Goal: Use online tool/utility: Use online tool/utility

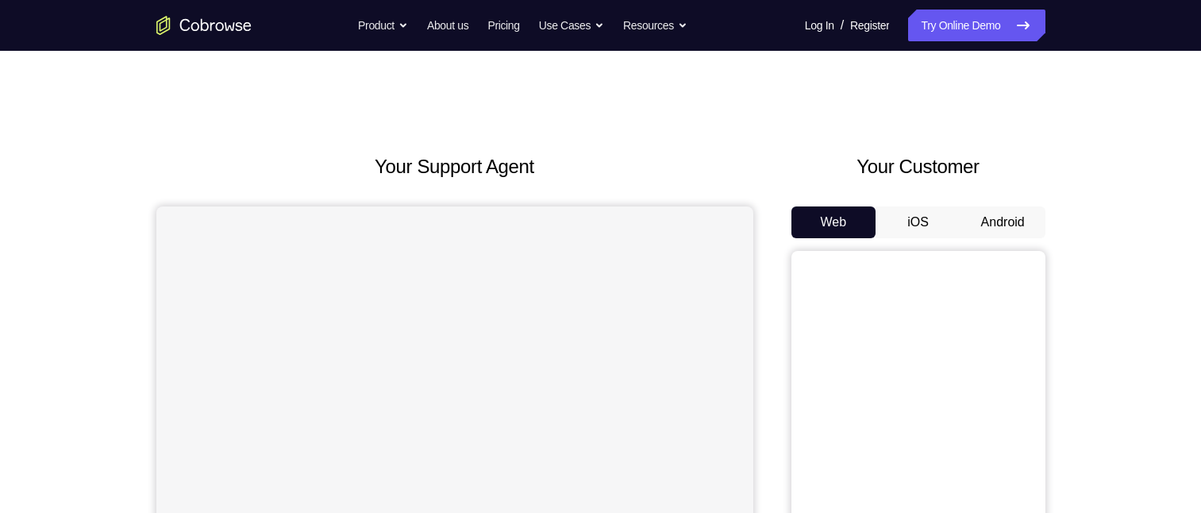
scroll to position [159, 0]
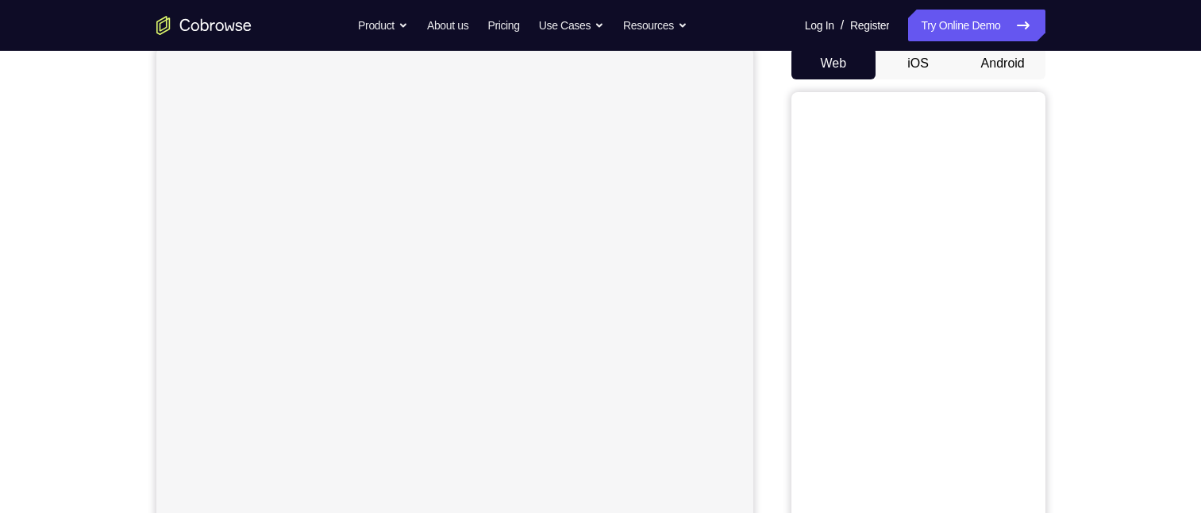
click at [997, 64] on button "Android" at bounding box center [1003, 64] width 85 height 32
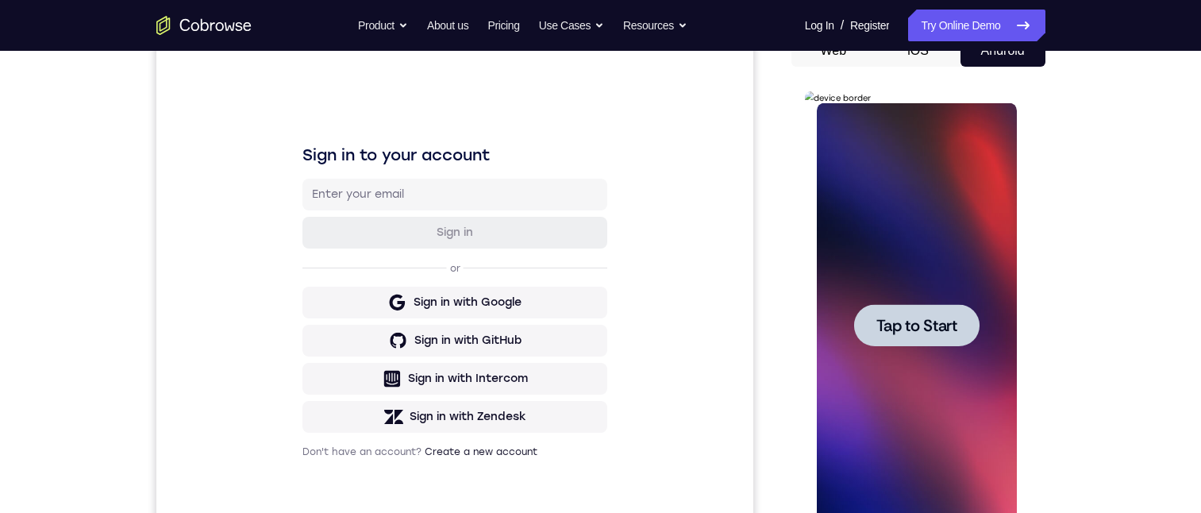
scroll to position [0, 0]
click at [913, 321] on span "Tap to Start" at bounding box center [916, 326] width 81 height 16
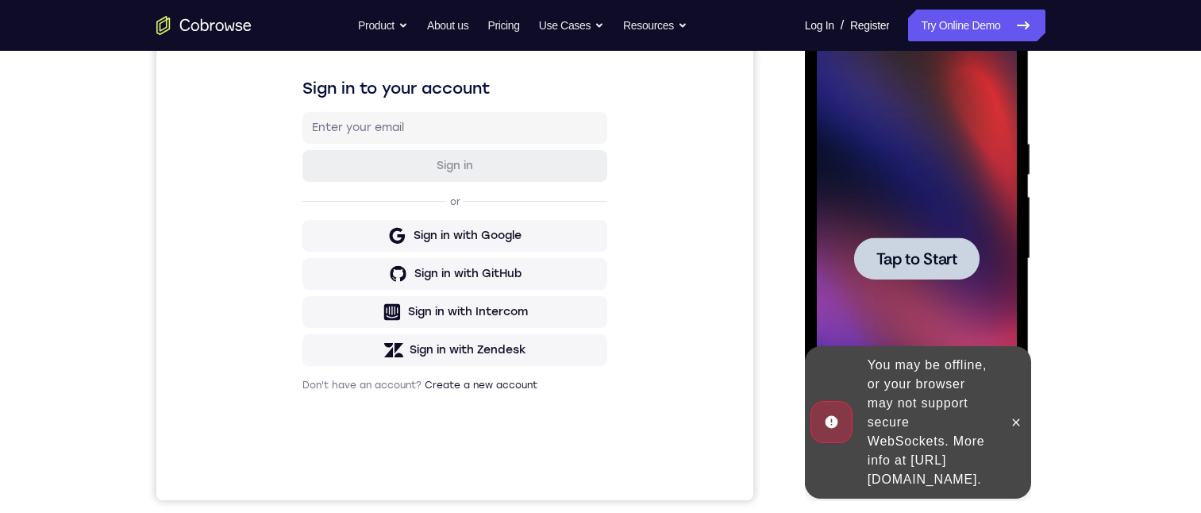
scroll to position [210, 0]
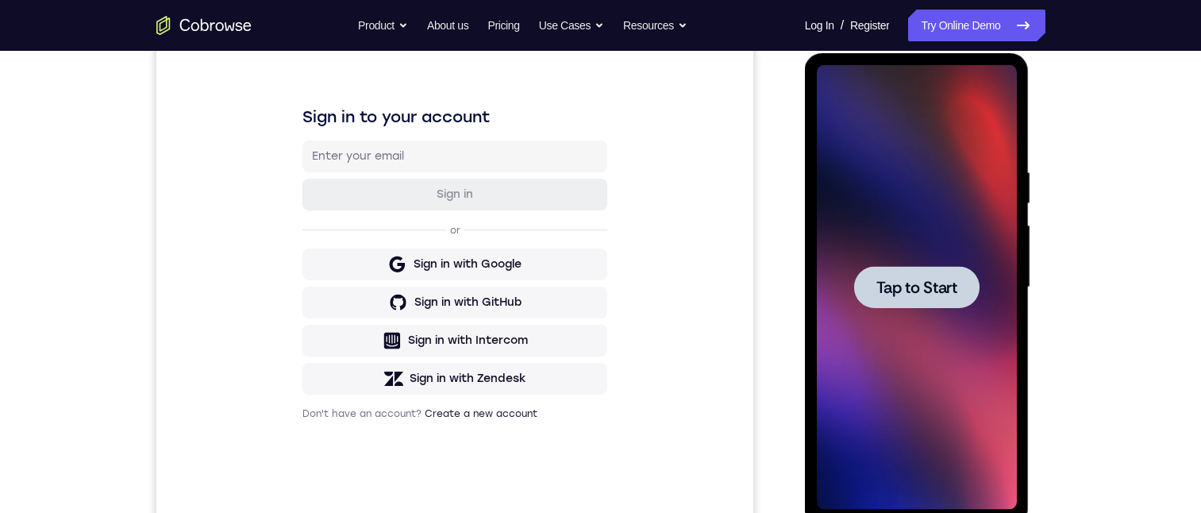
click at [965, 278] on div at bounding box center [916, 287] width 125 height 42
click at [933, 282] on span "Tap to Start" at bounding box center [916, 287] width 81 height 16
click at [885, 283] on span "Tap to Start" at bounding box center [916, 287] width 81 height 16
click at [922, 269] on div at bounding box center [916, 287] width 125 height 42
click at [912, 288] on span "Tap to Start" at bounding box center [916, 287] width 81 height 16
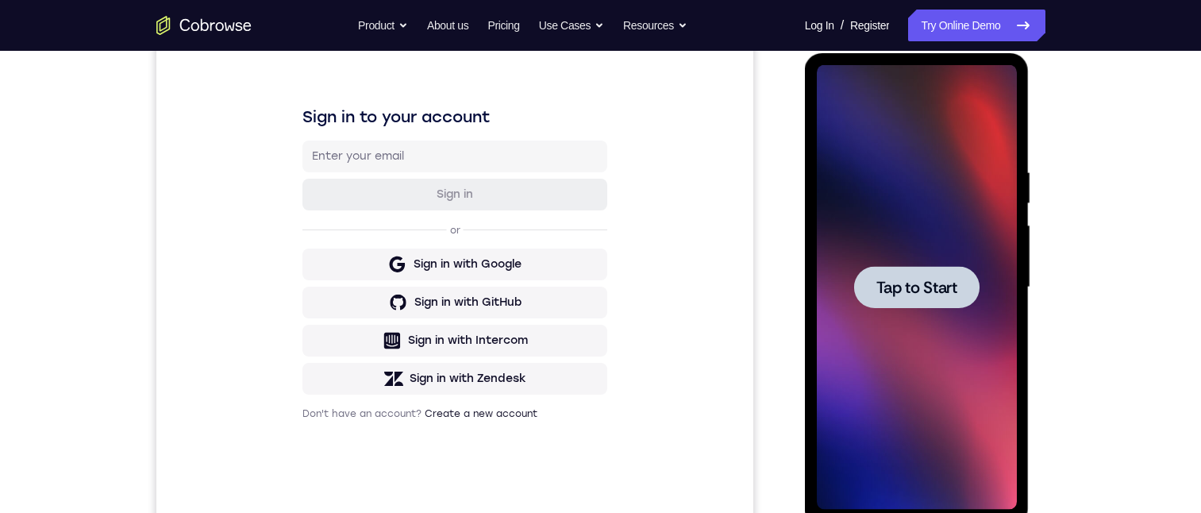
click at [911, 291] on span "Tap to Start" at bounding box center [916, 287] width 81 height 16
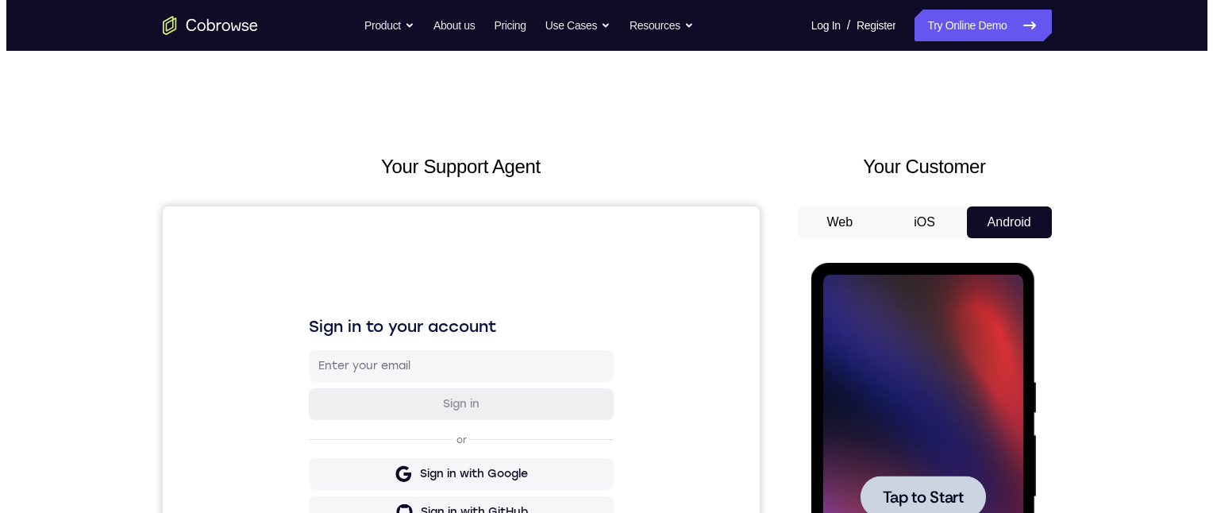
click at [904, 483] on div at bounding box center [922, 497] width 125 height 42
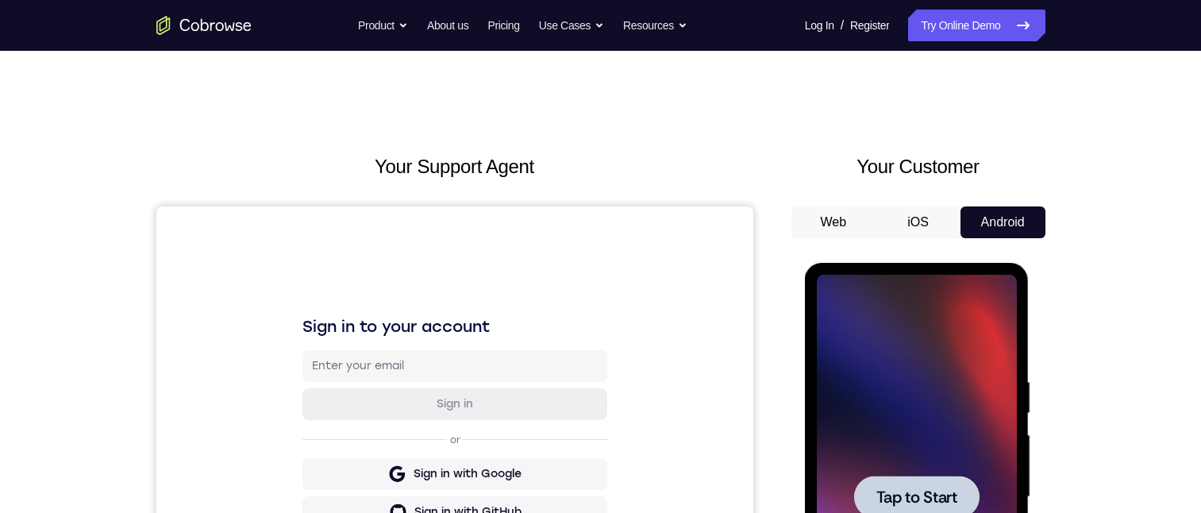
click at [902, 483] on div at bounding box center [916, 497] width 125 height 42
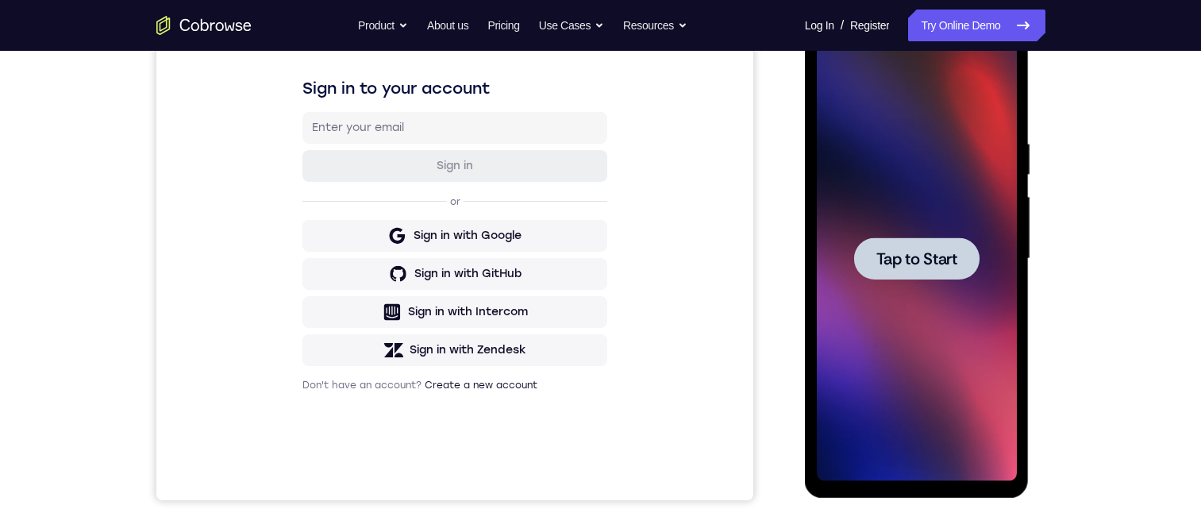
click at [922, 258] on span "Tap to Start" at bounding box center [916, 259] width 81 height 16
click at [925, 271] on div at bounding box center [916, 258] width 125 height 42
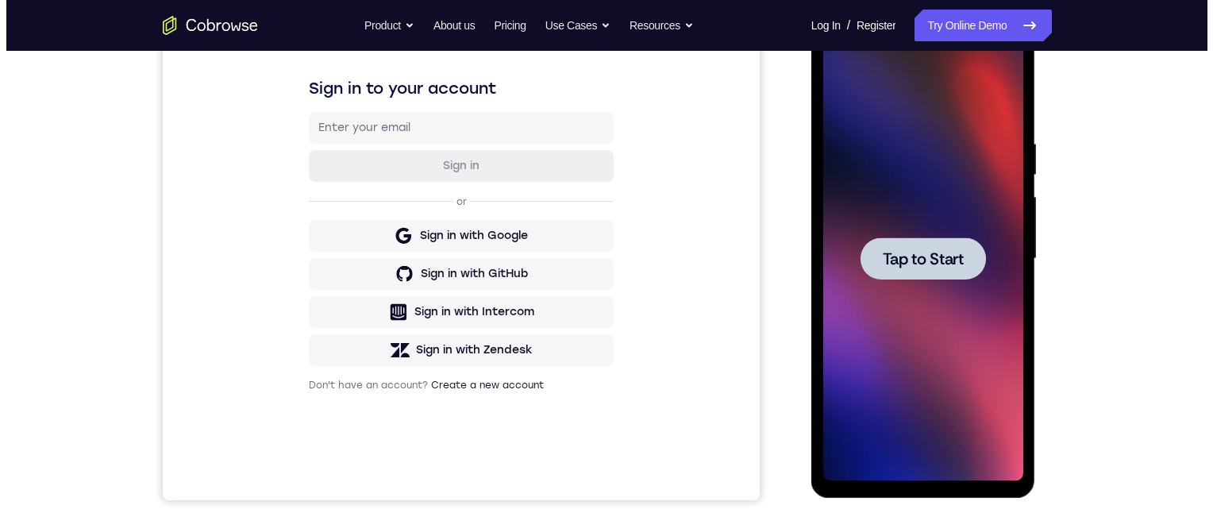
scroll to position [0, 0]
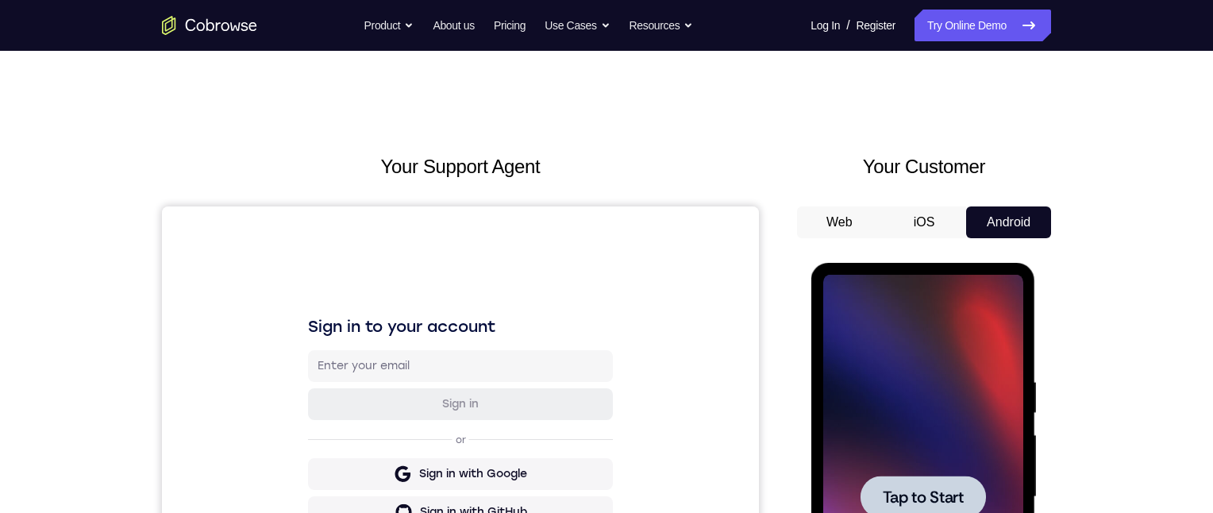
click at [901, 491] on span "Tap to Start" at bounding box center [922, 497] width 81 height 16
click at [952, 510] on div at bounding box center [922, 497] width 125 height 42
click at [934, 498] on span "Tap to Start" at bounding box center [922, 497] width 81 height 16
click at [931, 494] on span "Tap to Start" at bounding box center [922, 497] width 81 height 16
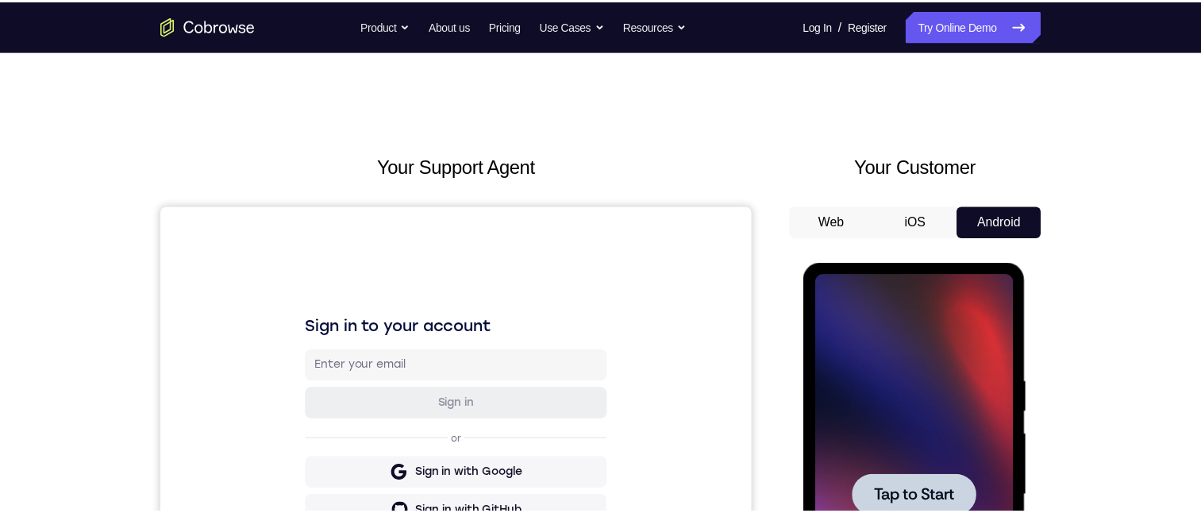
scroll to position [238, 0]
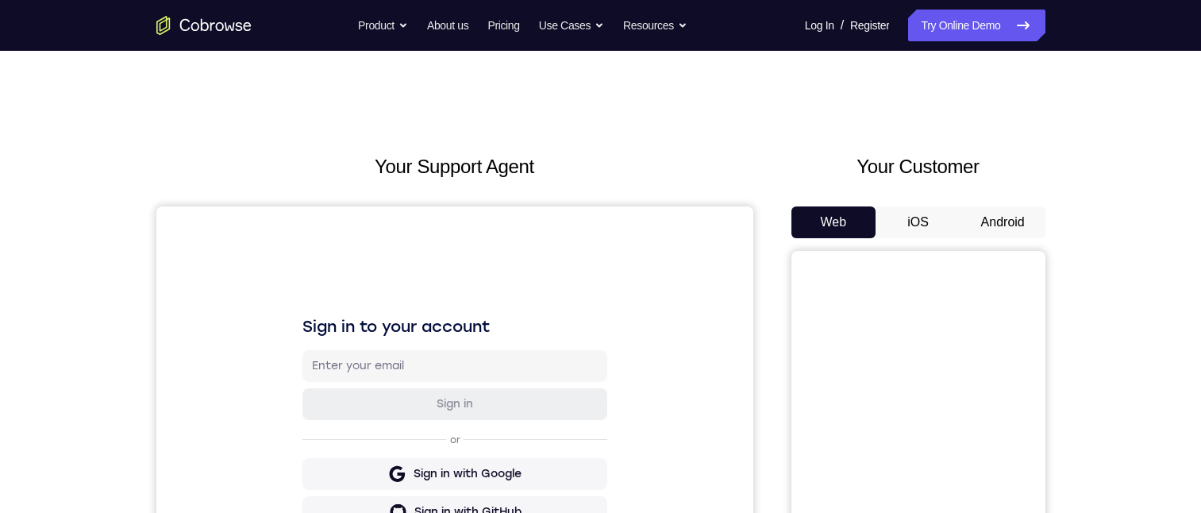
click at [1008, 228] on button "Android" at bounding box center [1003, 222] width 85 height 32
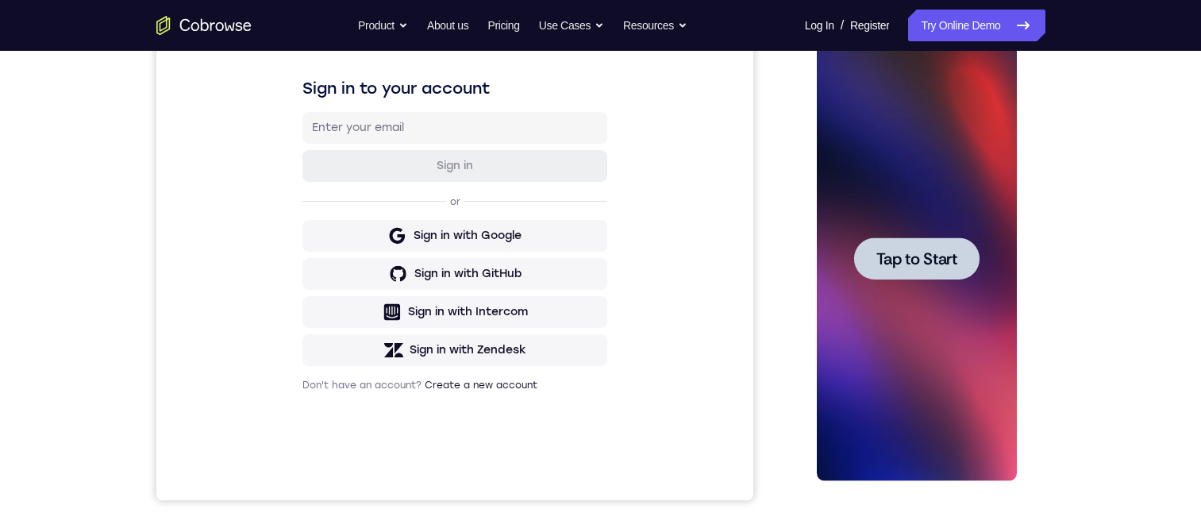
click at [937, 259] on span "Tap to Start" at bounding box center [916, 259] width 81 height 16
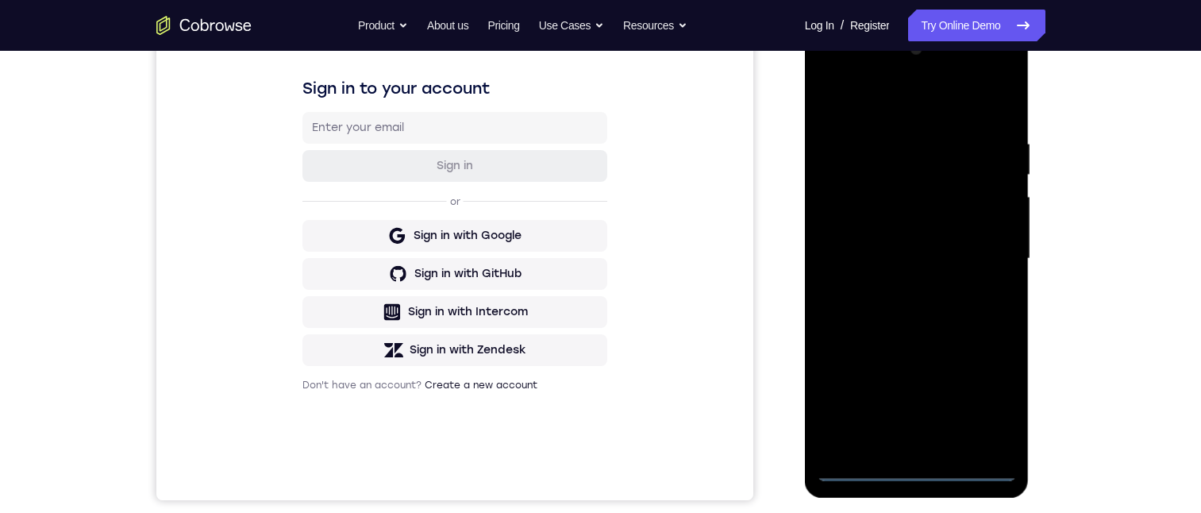
click at [914, 472] on div at bounding box center [917, 259] width 200 height 445
click at [916, 469] on div at bounding box center [917, 259] width 200 height 445
click at [991, 390] on div at bounding box center [917, 259] width 200 height 445
click at [873, 97] on div at bounding box center [917, 259] width 200 height 445
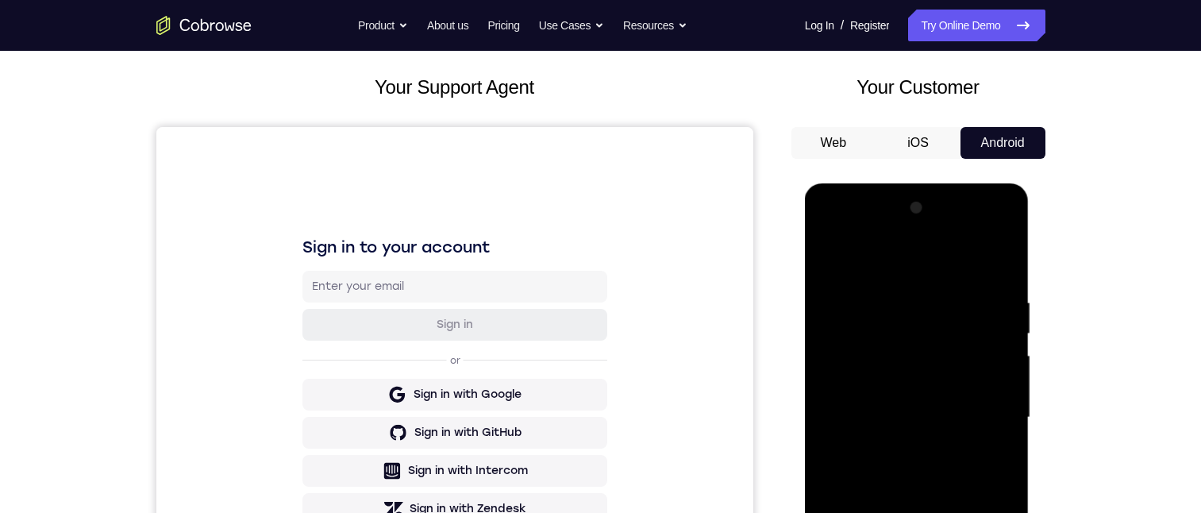
click at [872, 255] on div at bounding box center [917, 417] width 200 height 445
click at [868, 330] on div at bounding box center [917, 417] width 200 height 445
click at [890, 443] on div at bounding box center [917, 417] width 200 height 445
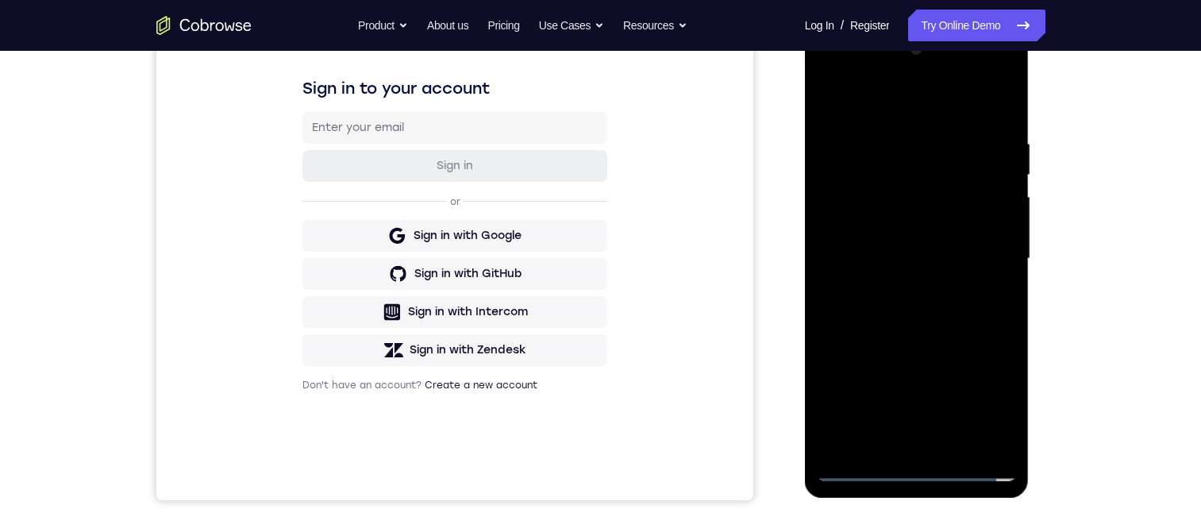
scroll to position [476, 0]
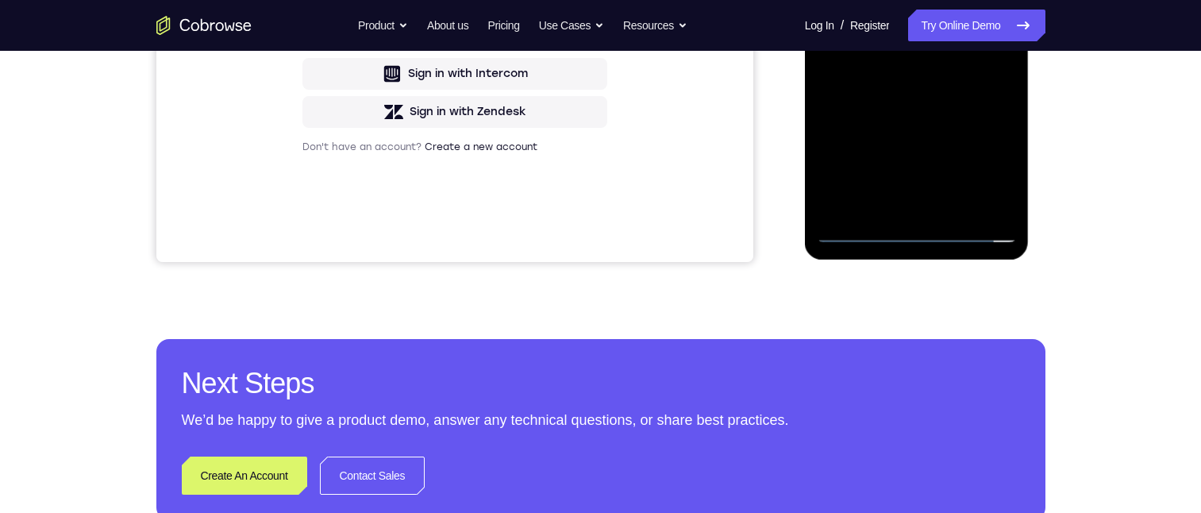
click at [996, 158] on div at bounding box center [917, 20] width 200 height 445
click at [914, 73] on div at bounding box center [917, 20] width 200 height 445
drag, startPoint x: 914, startPoint y: 76, endPoint x: 930, endPoint y: 90, distance: 21.4
click at [913, 76] on div at bounding box center [917, 20] width 200 height 445
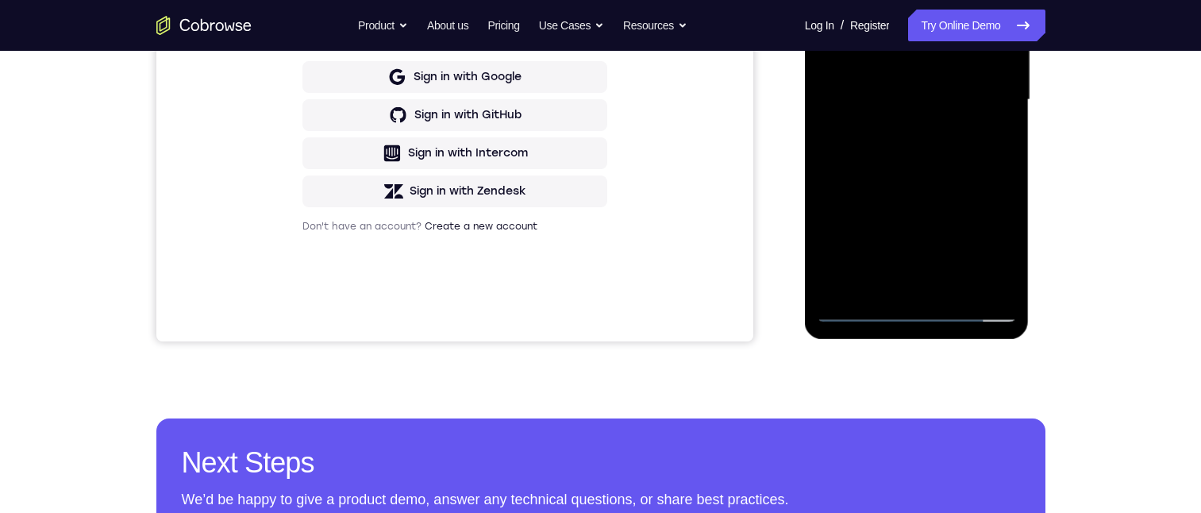
click at [901, 158] on div at bounding box center [917, 100] width 200 height 445
click at [912, 161] on div at bounding box center [917, 100] width 200 height 445
click at [841, 185] on div at bounding box center [917, 100] width 200 height 445
click at [848, 183] on div at bounding box center [917, 100] width 200 height 445
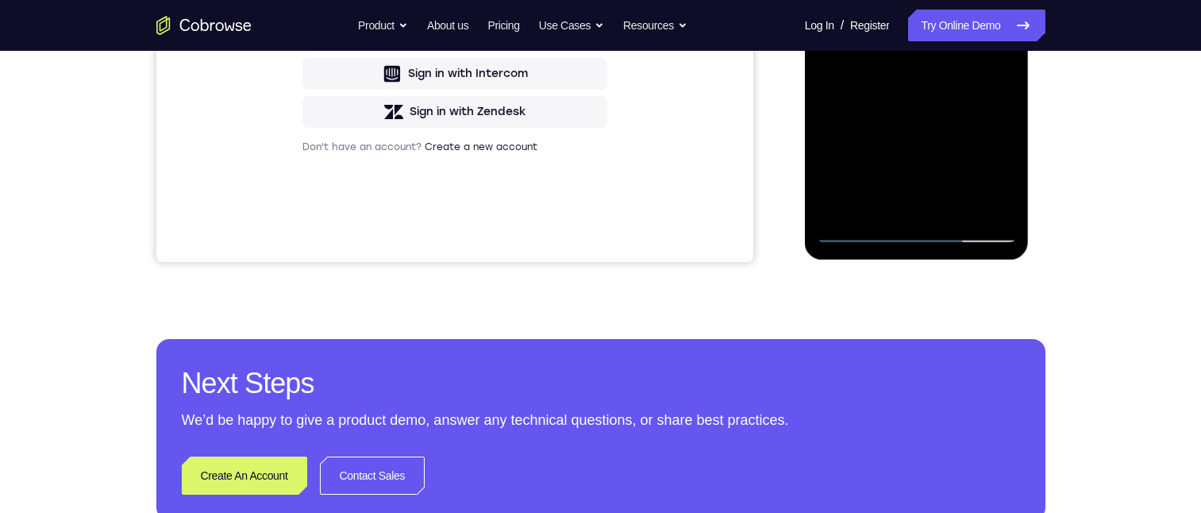
click at [871, 103] on div at bounding box center [917, 20] width 200 height 445
drag, startPoint x: 870, startPoint y: 105, endPoint x: 886, endPoint y: 105, distance: 15.9
click at [886, 105] on div at bounding box center [917, 20] width 200 height 445
click at [899, 107] on div at bounding box center [917, 20] width 200 height 445
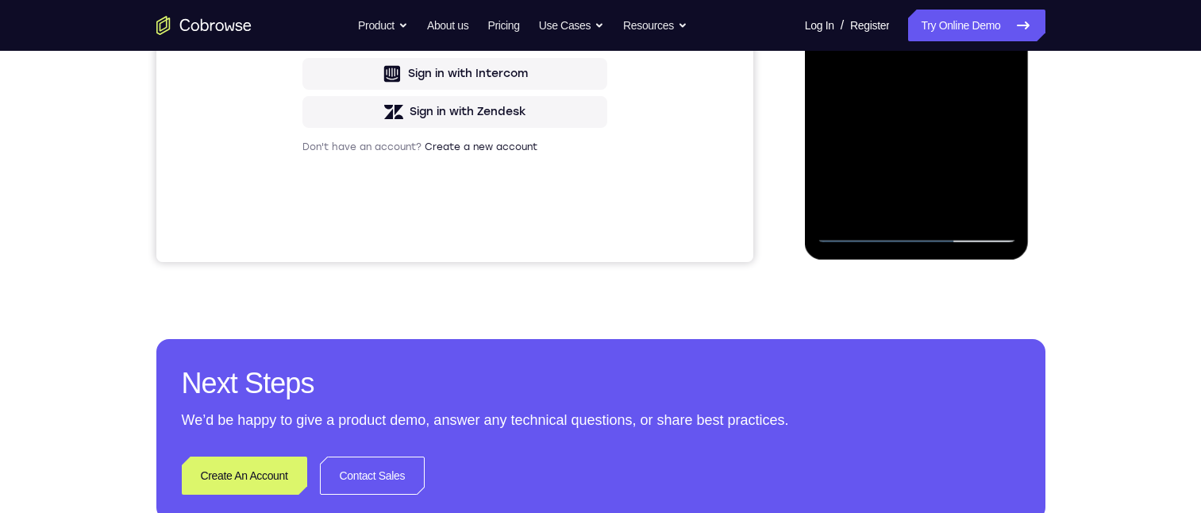
click at [926, 105] on div at bounding box center [917, 20] width 200 height 445
click at [945, 103] on div at bounding box center [917, 20] width 200 height 445
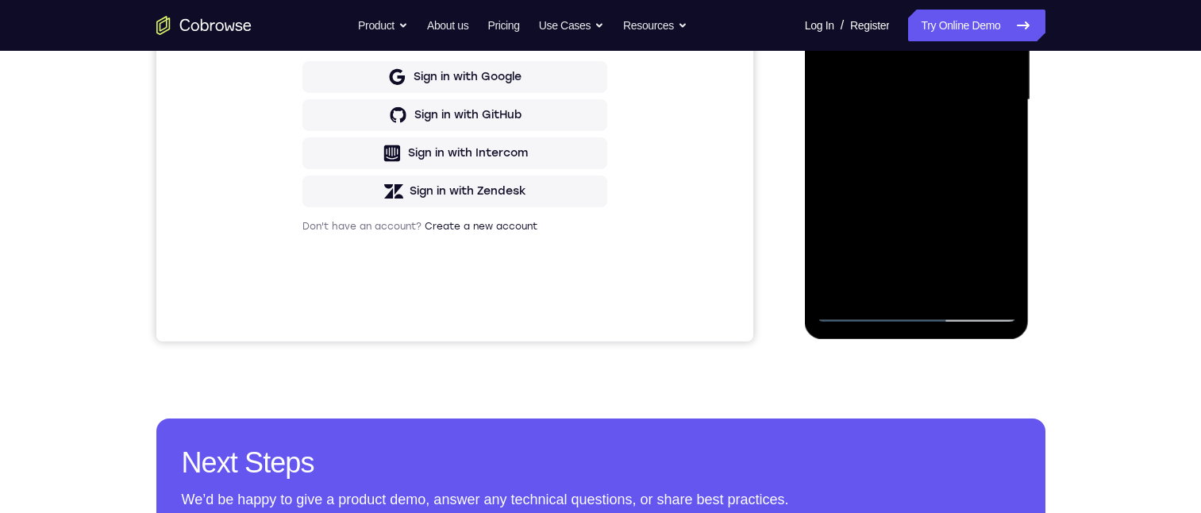
click at [911, 165] on div at bounding box center [917, 100] width 200 height 445
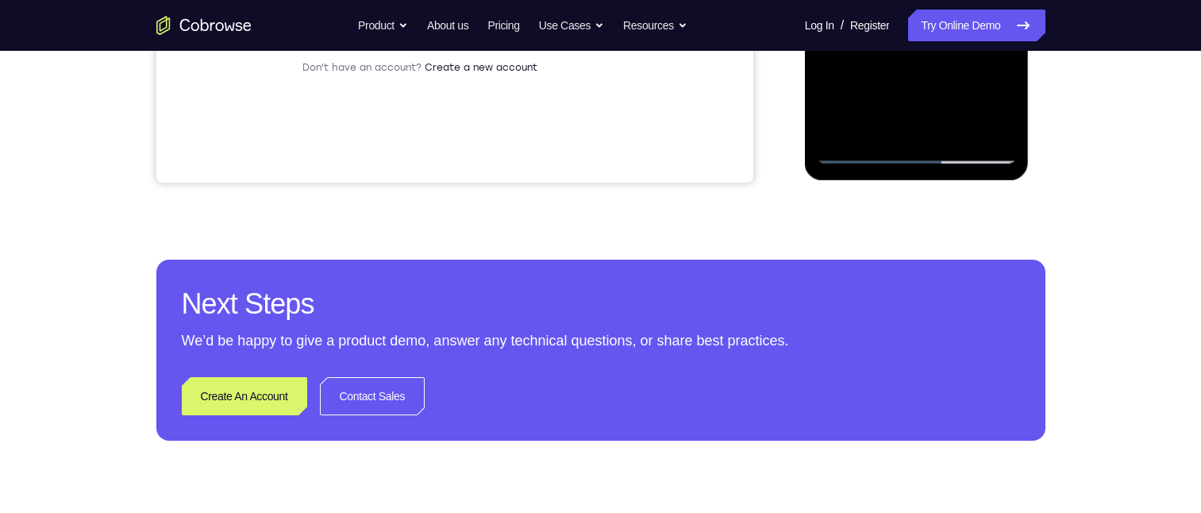
scroll to position [476, 0]
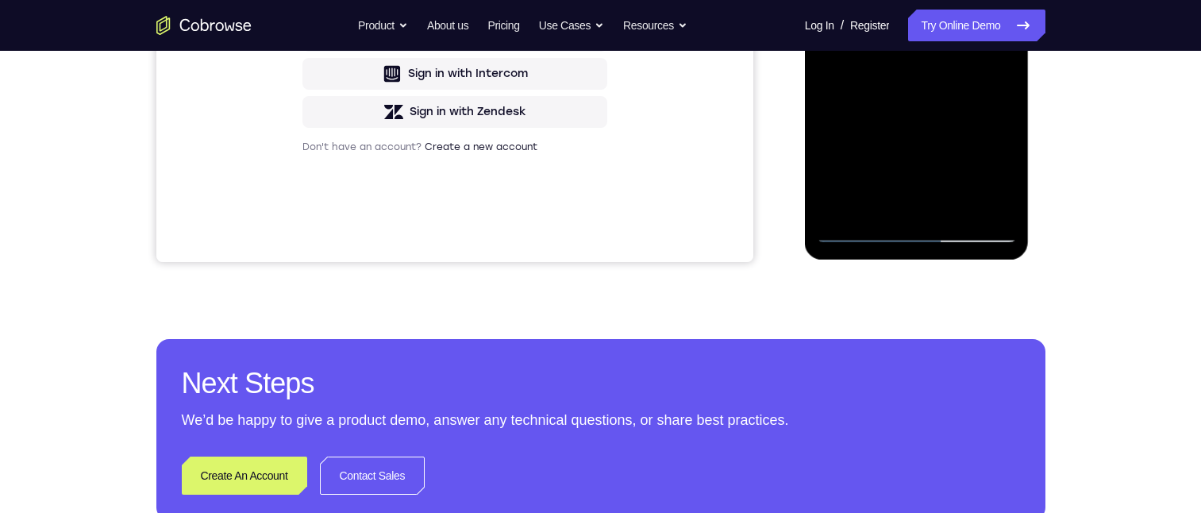
click at [938, 89] on div at bounding box center [917, 20] width 200 height 445
click at [957, 102] on div at bounding box center [917, 20] width 200 height 445
click at [957, 83] on div at bounding box center [917, 20] width 200 height 445
click at [957, 106] on div at bounding box center [917, 20] width 200 height 445
click at [965, 92] on div at bounding box center [917, 20] width 200 height 445
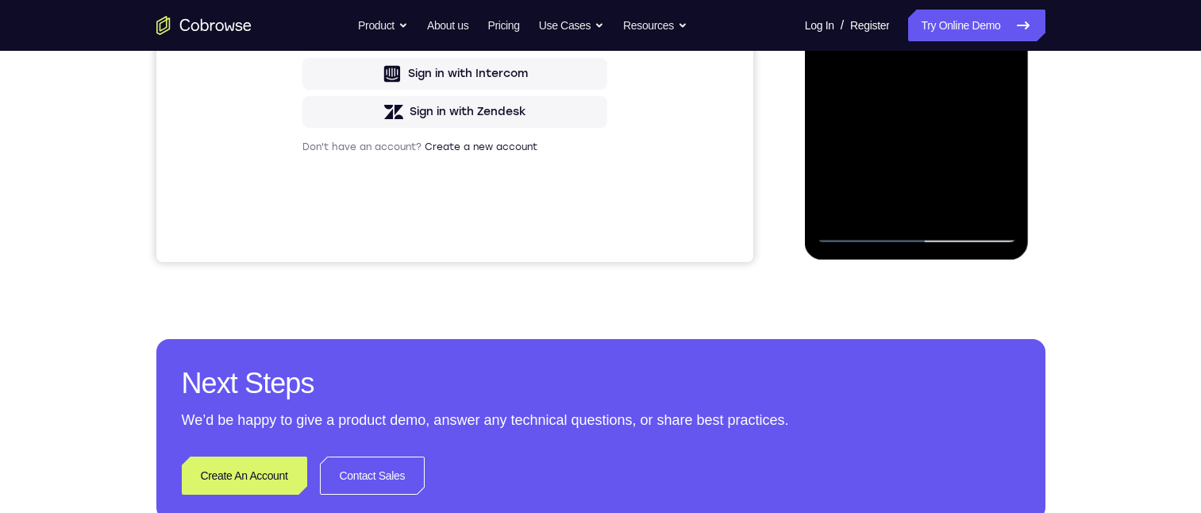
click at [980, 107] on div at bounding box center [917, 20] width 200 height 445
click at [957, 98] on div at bounding box center [917, 20] width 200 height 445
click at [991, 104] on div at bounding box center [917, 20] width 200 height 445
click at [975, 86] on div at bounding box center [917, 20] width 200 height 445
click at [994, 104] on div at bounding box center [917, 20] width 200 height 445
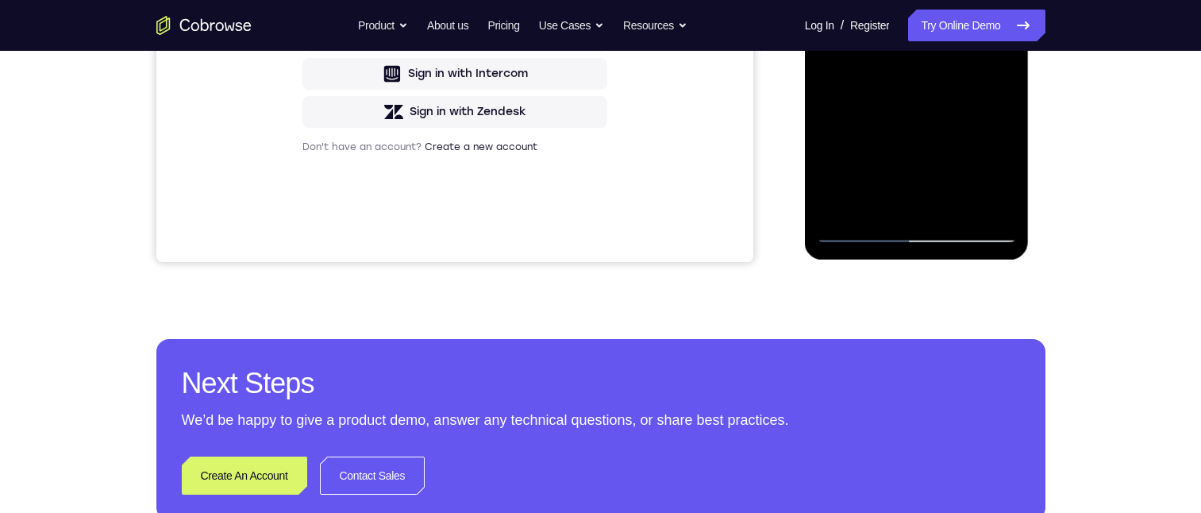
click at [994, 104] on div at bounding box center [917, 20] width 200 height 445
click at [994, 105] on div at bounding box center [917, 20] width 200 height 445
click at [991, 106] on div at bounding box center [917, 20] width 200 height 445
click at [995, 105] on div at bounding box center [917, 20] width 200 height 445
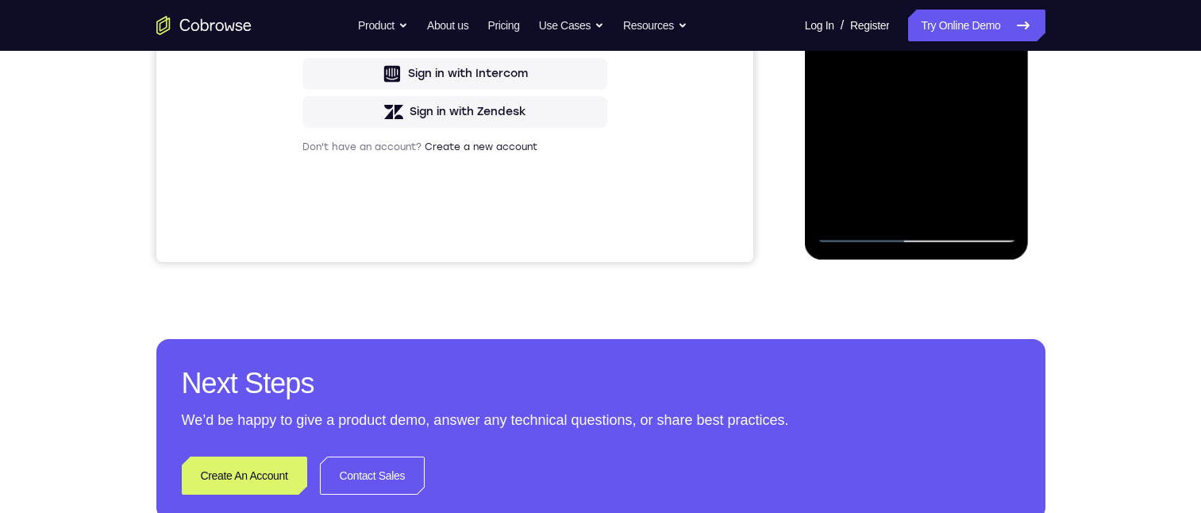
drag, startPoint x: 982, startPoint y: 104, endPoint x: 991, endPoint y: 104, distance: 9.5
click at [991, 104] on div at bounding box center [917, 20] width 200 height 445
